Goal: Transaction & Acquisition: Purchase product/service

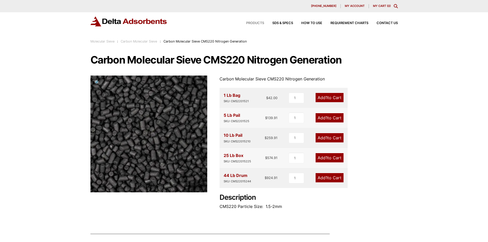
click at [251, 24] on span "Products" at bounding box center [255, 23] width 18 height 3
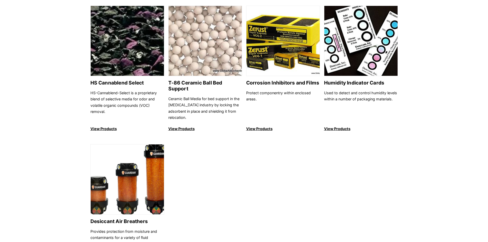
scroll to position [512, 0]
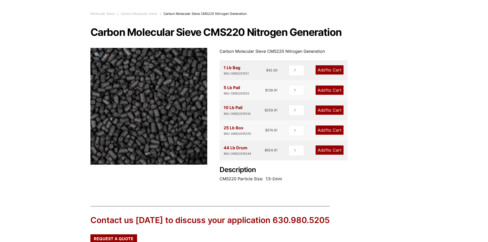
scroll to position [26, 0]
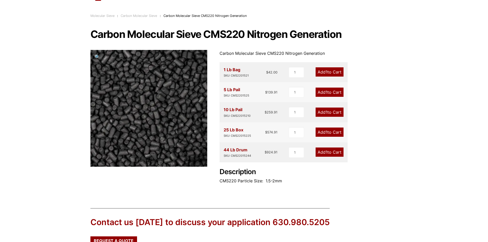
click at [334, 73] on link "Add 1 to Cart" at bounding box center [329, 71] width 28 height 9
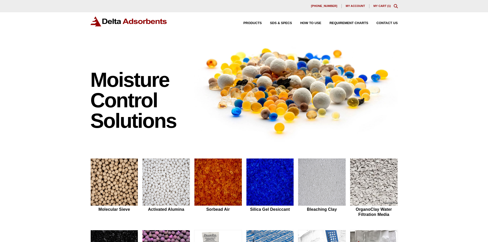
click at [383, 5] on link "My Cart ( 1 )" at bounding box center [381, 5] width 17 height 3
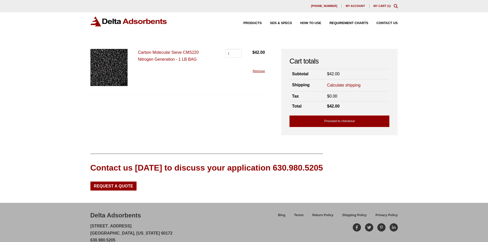
click at [156, 51] on link "Carbon Molecular Sieve CMS220 Nitrogen Generation - 1 LB BAG" at bounding box center [168, 55] width 61 height 11
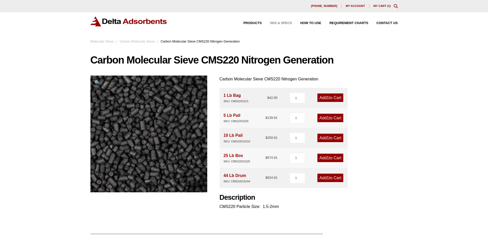
click at [282, 22] on span "SDS & SPECS" at bounding box center [281, 23] width 22 height 3
click at [276, 23] on span "SDS & SPECS" at bounding box center [281, 23] width 22 height 3
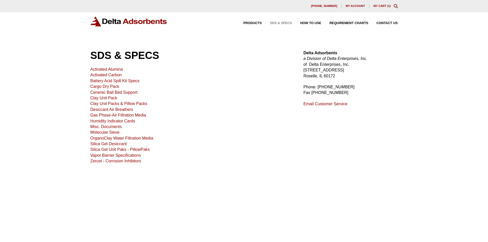
click at [115, 133] on link "Molecular Sieve" at bounding box center [104, 132] width 29 height 4
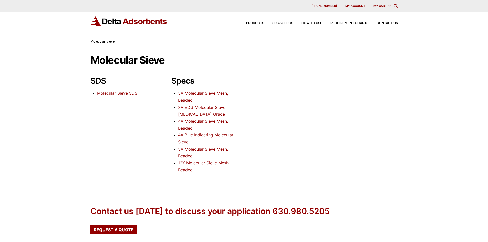
click at [134, 92] on link "Molecular Sieve SDS" at bounding box center [117, 93] width 40 height 5
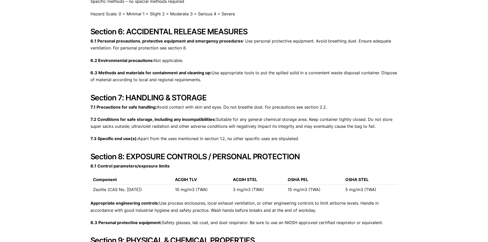
scroll to position [819, 0]
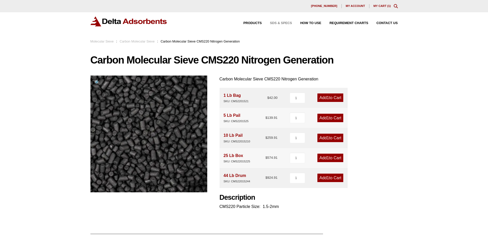
click at [279, 22] on span "SDS & SPECS" at bounding box center [281, 23] width 22 height 3
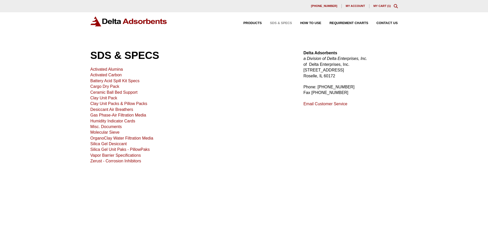
click at [113, 131] on link "Molecular Sieve" at bounding box center [104, 132] width 29 height 4
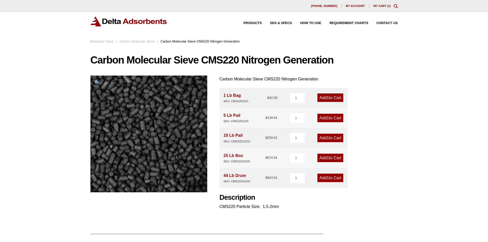
click at [347, 26] on div "Products SDS & SPECS How to Use Requirement Charts Contact Us" at bounding box center [316, 22] width 167 height 7
click at [347, 25] on div "Products SDS & SPECS How to Use Requirement Charts Contact Us" at bounding box center [316, 22] width 167 height 7
click at [346, 23] on span "Requirement Charts" at bounding box center [348, 23] width 39 height 3
